Goal: Check status: Check status

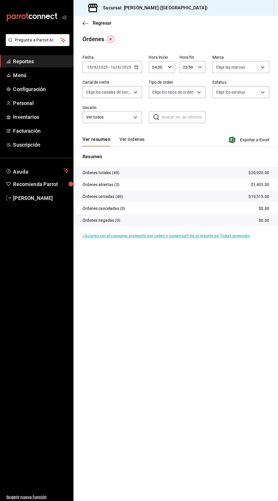
click at [136, 67] on icon "button" at bounding box center [136, 67] width 4 height 4
click at [96, 84] on span "Hoy" at bounding box center [110, 84] width 44 height 6
